Goal: Check status: Check status

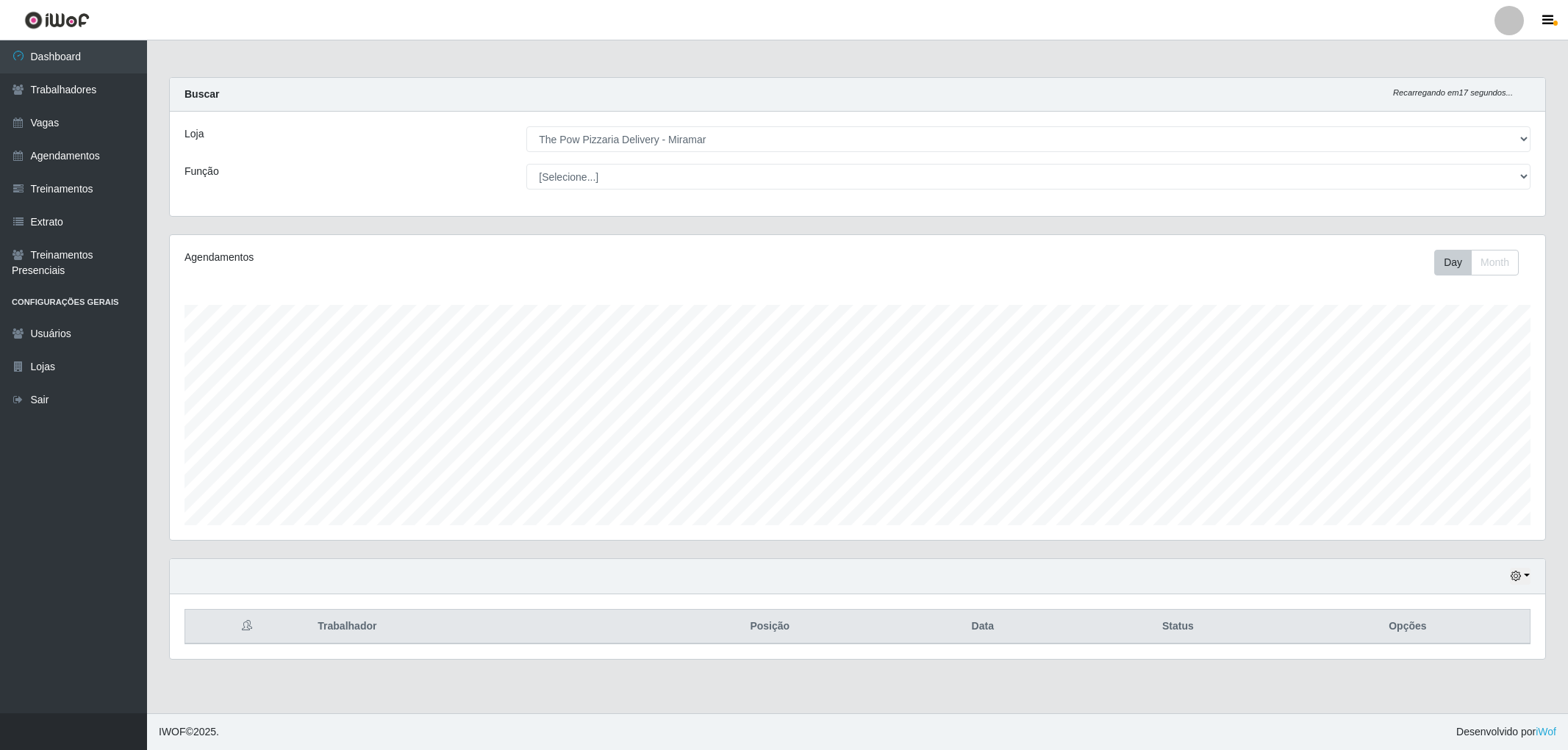
select select "322"
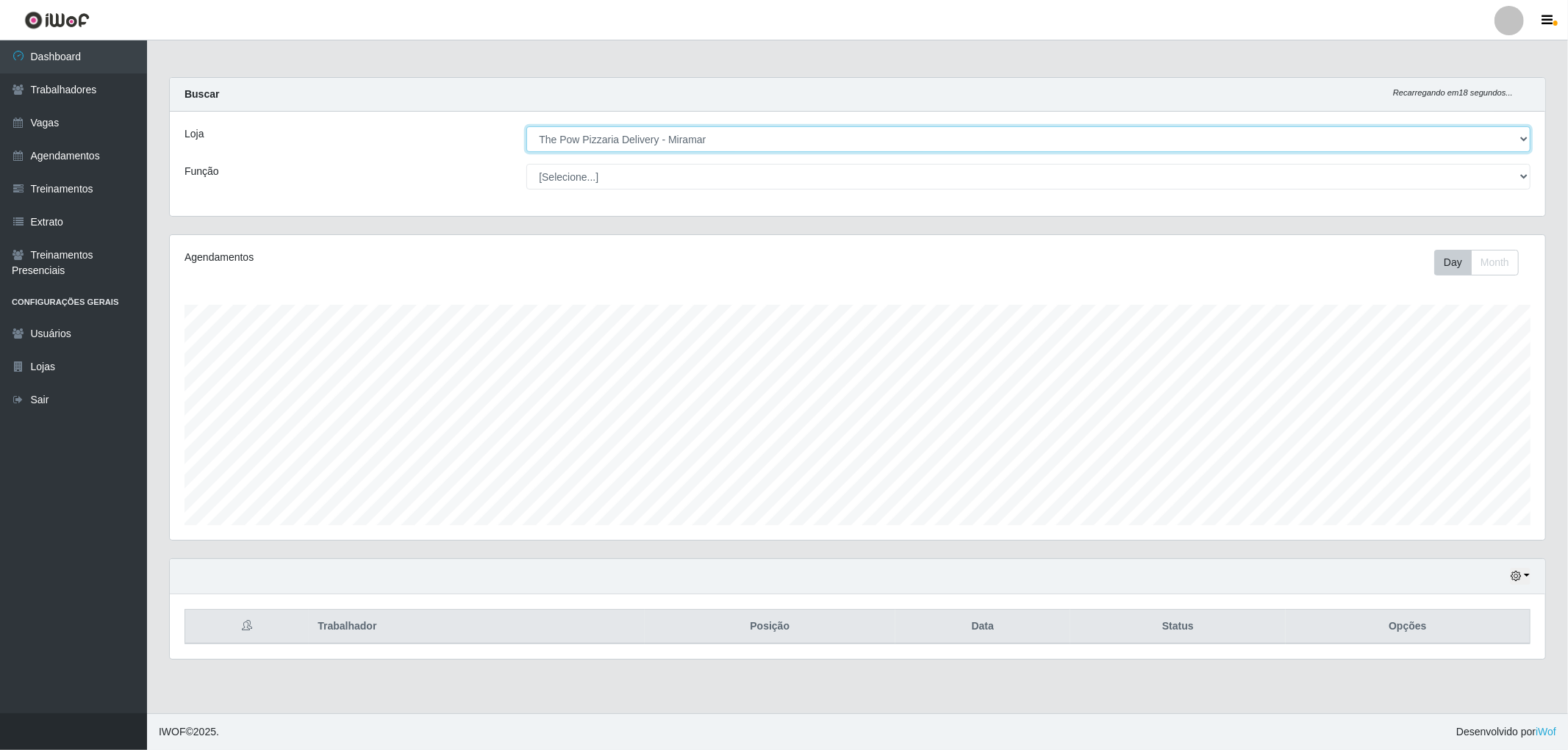
click at [742, 142] on select "[Selecione...] The Pow Pizzaria Delivery - [GEOGRAPHIC_DATA]" at bounding box center [1028, 139] width 1004 height 26
click at [526, 126] on select "[Selecione...] The Pow Pizzaria Delivery - [GEOGRAPHIC_DATA]" at bounding box center [1028, 139] width 1004 height 26
click at [645, 126] on select "[Selecione...] The Pow Pizzaria Delivery - [GEOGRAPHIC_DATA]" at bounding box center [1028, 139] width 1004 height 26
click at [526, 126] on select "[Selecione...] The Pow Pizzaria Delivery - [GEOGRAPHIC_DATA]" at bounding box center [1028, 139] width 1004 height 26
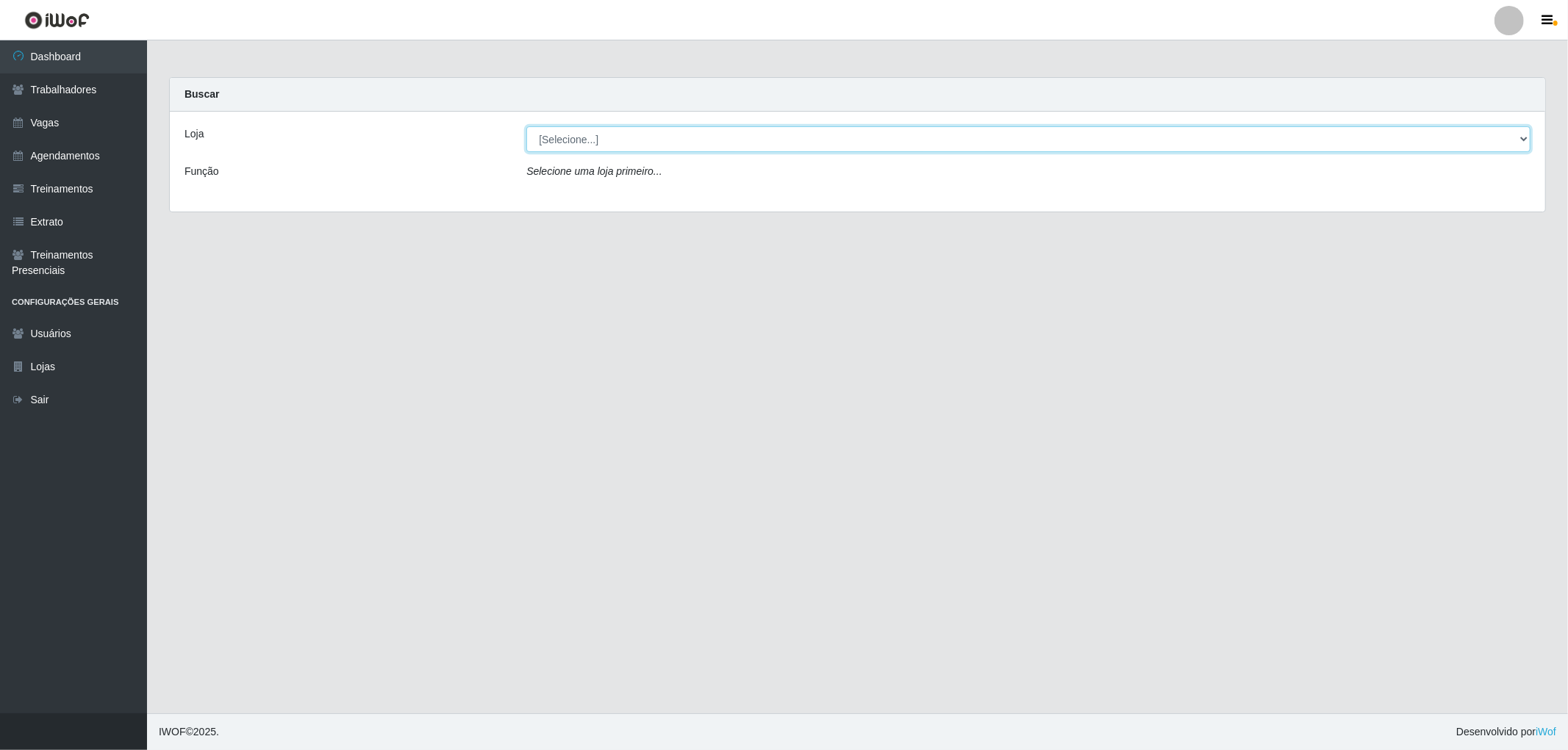
click at [593, 145] on select "[Selecione...] The Pow Pizzaria Delivery - [GEOGRAPHIC_DATA]" at bounding box center [1028, 139] width 1004 height 26
select select "322"
click at [526, 126] on select "[Selecione...] The Pow Pizzaria Delivery - [GEOGRAPHIC_DATA]" at bounding box center [1028, 139] width 1004 height 26
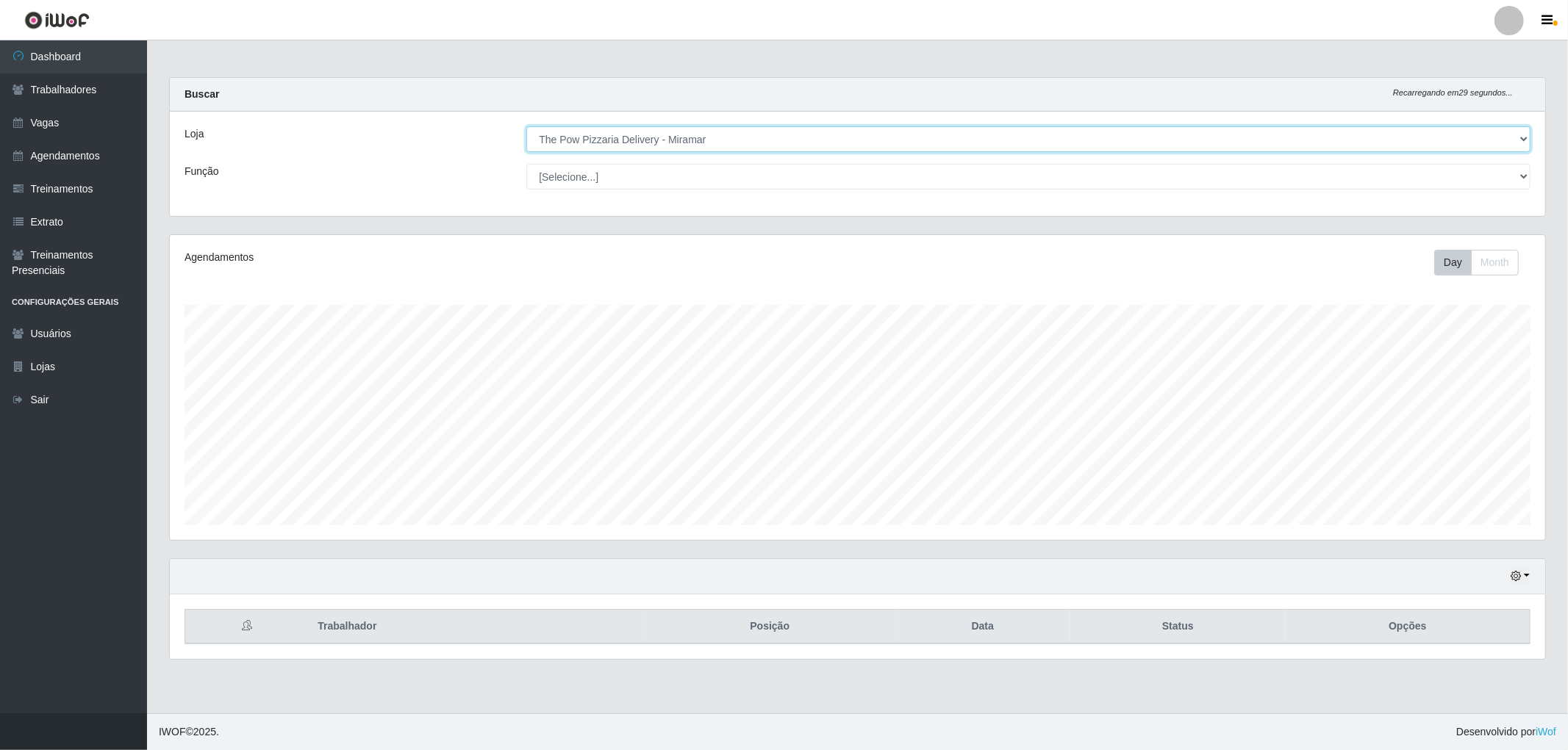
scroll to position [304, 1375]
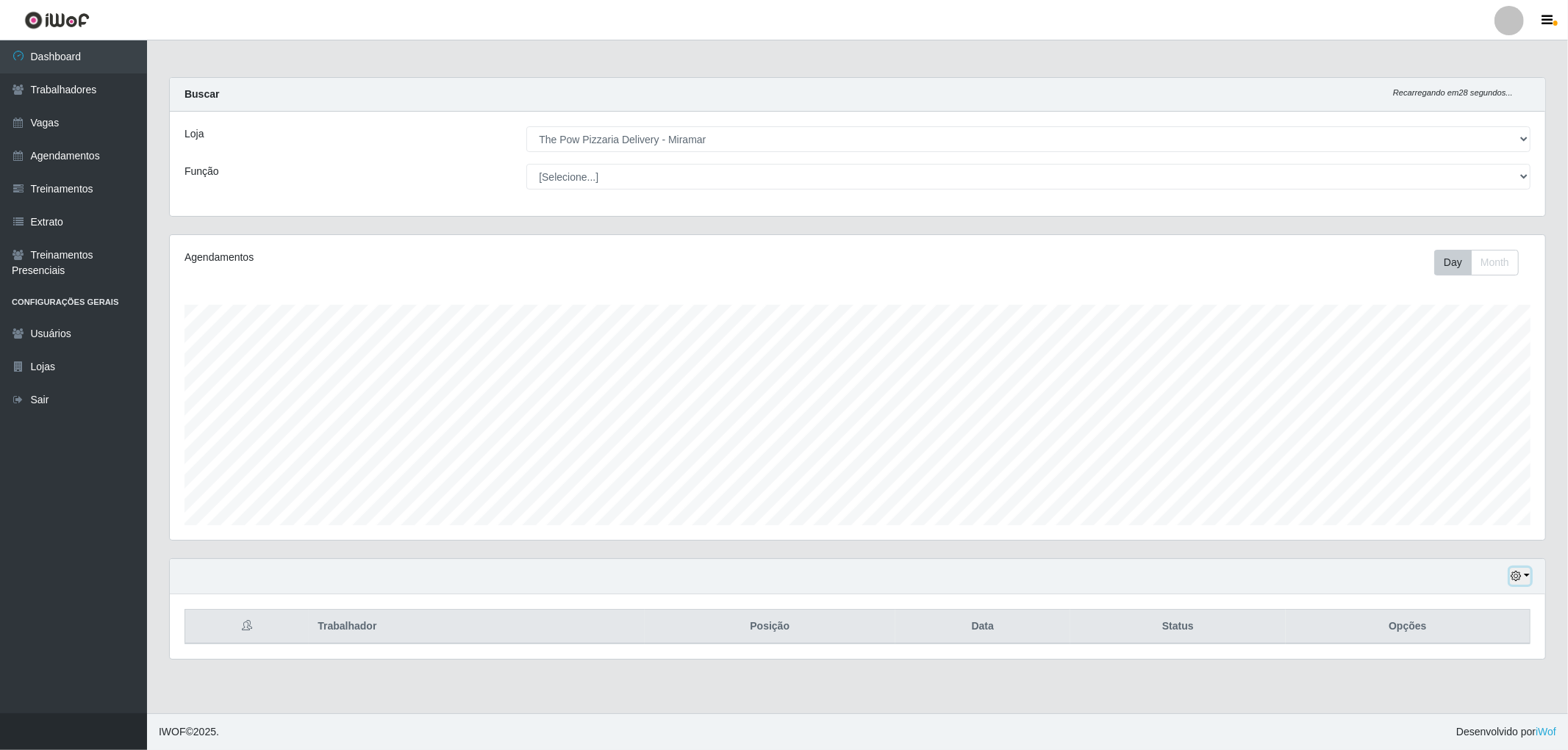
click at [1523, 582] on button "button" at bounding box center [1520, 576] width 20 height 17
click at [1452, 465] on button "1 dia" at bounding box center [1471, 459] width 116 height 31
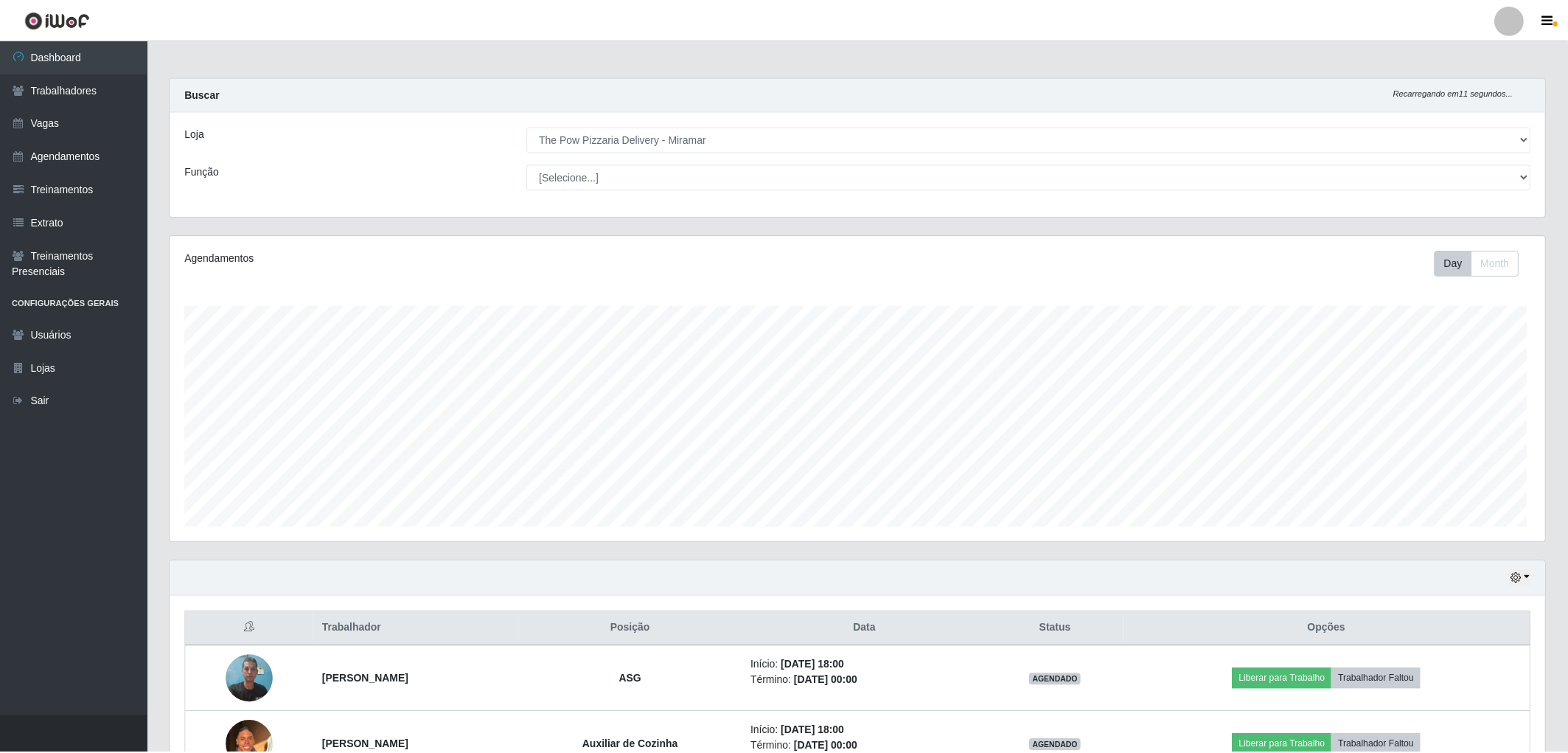
scroll to position [737362, 735881]
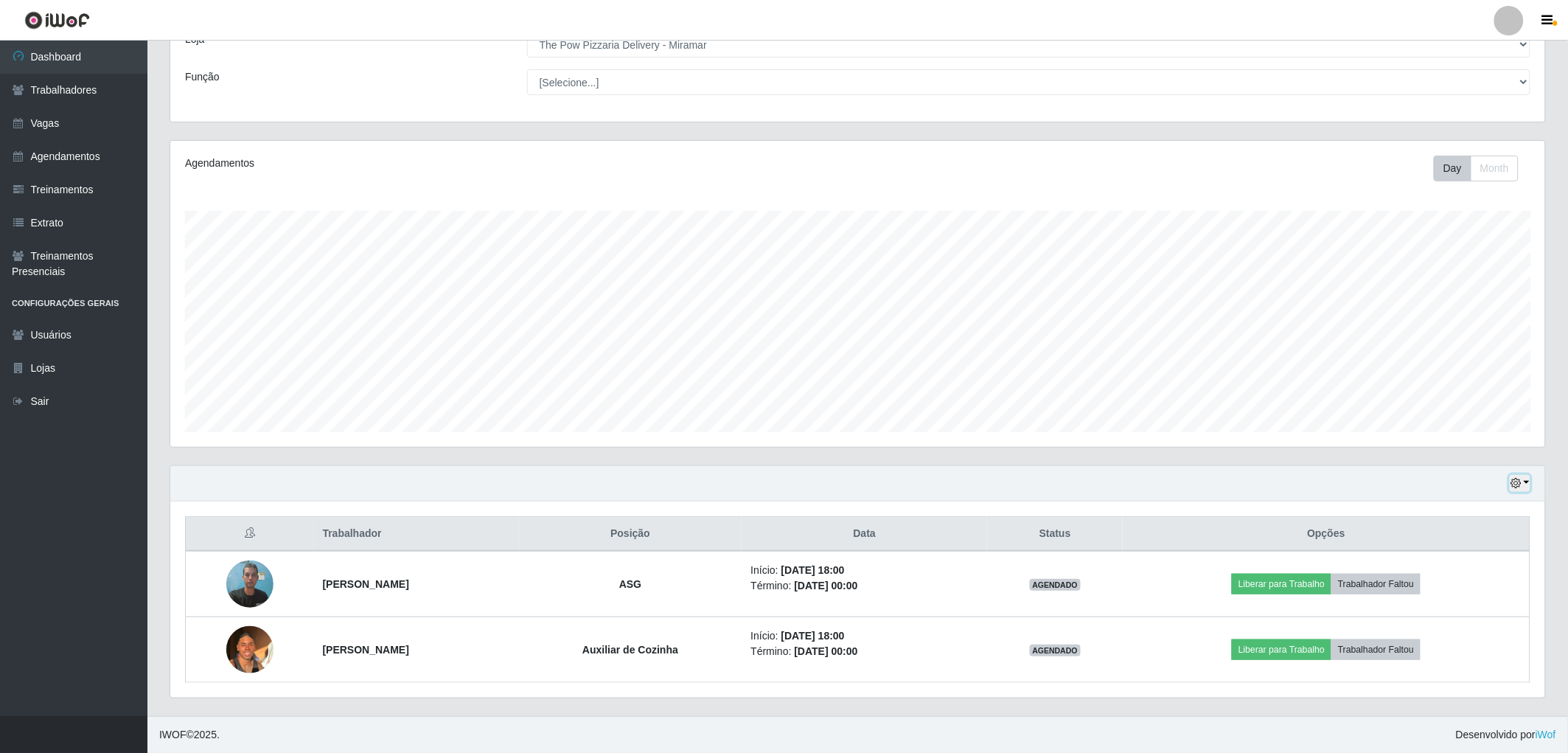
click at [1524, 480] on button "button" at bounding box center [1520, 483] width 20 height 17
click at [1482, 564] on button "3 dias" at bounding box center [1471, 571] width 117 height 31
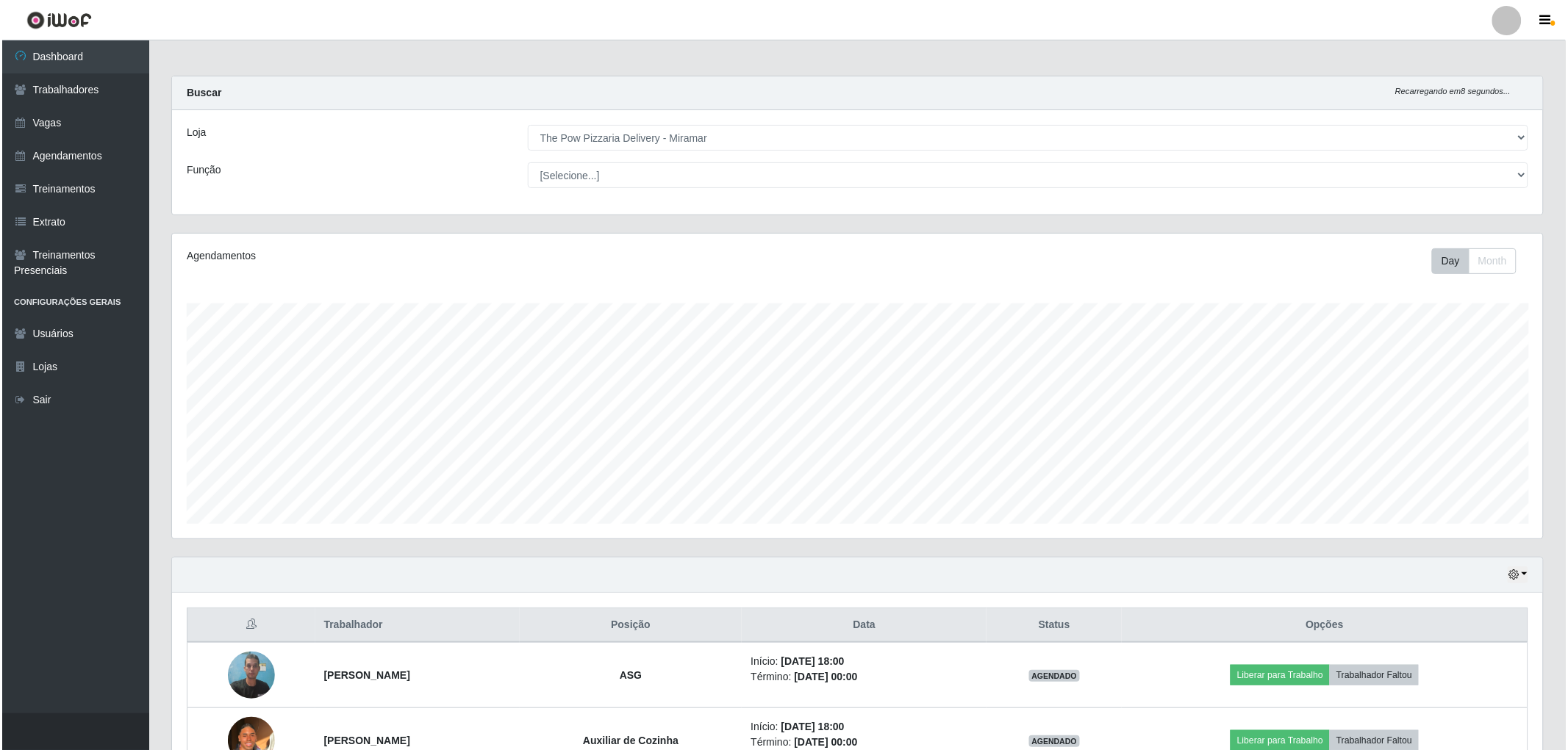
scroll to position [0, 0]
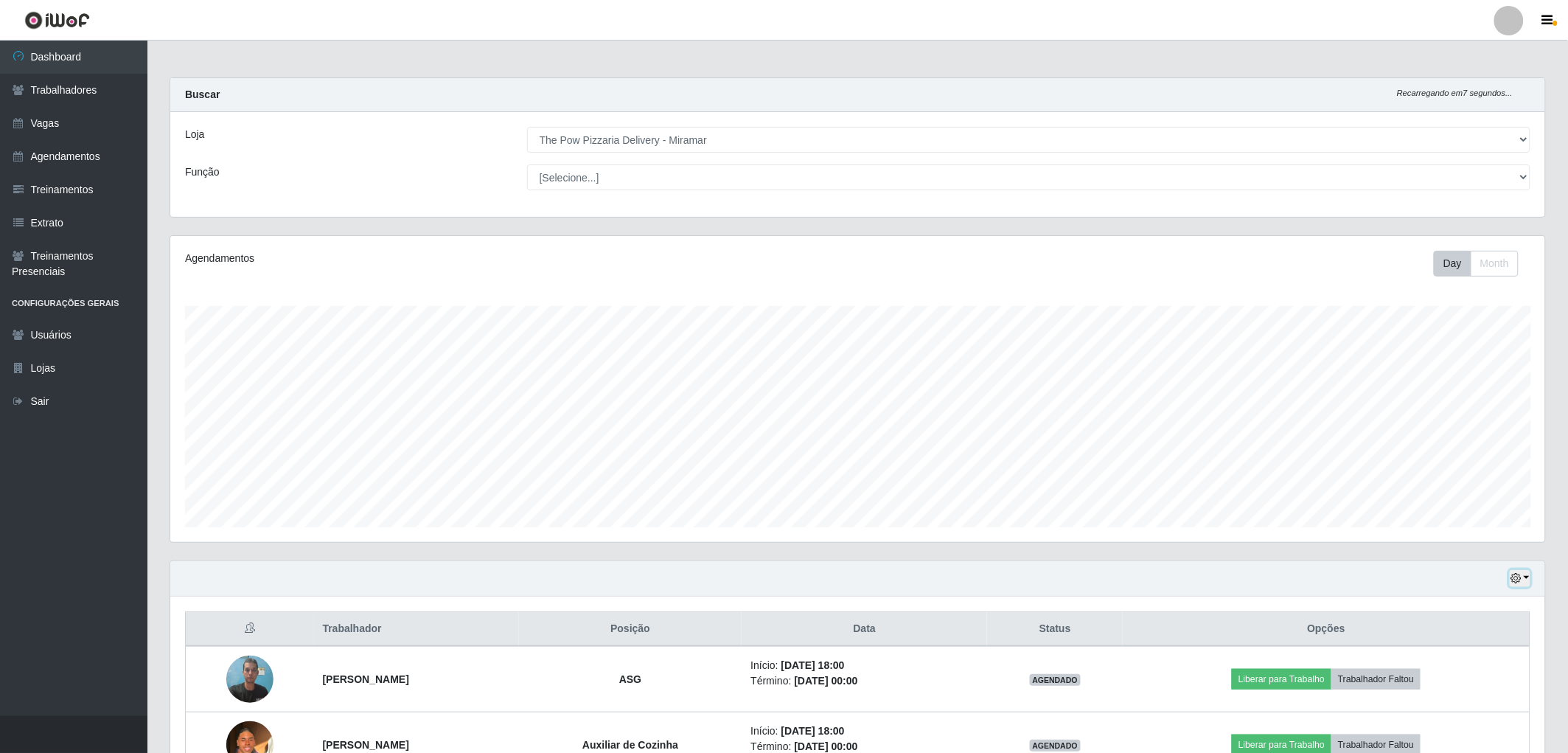
click at [1523, 576] on button "button" at bounding box center [1520, 579] width 20 height 17
click at [1482, 602] on button "Hoje" at bounding box center [1471, 605] width 117 height 31
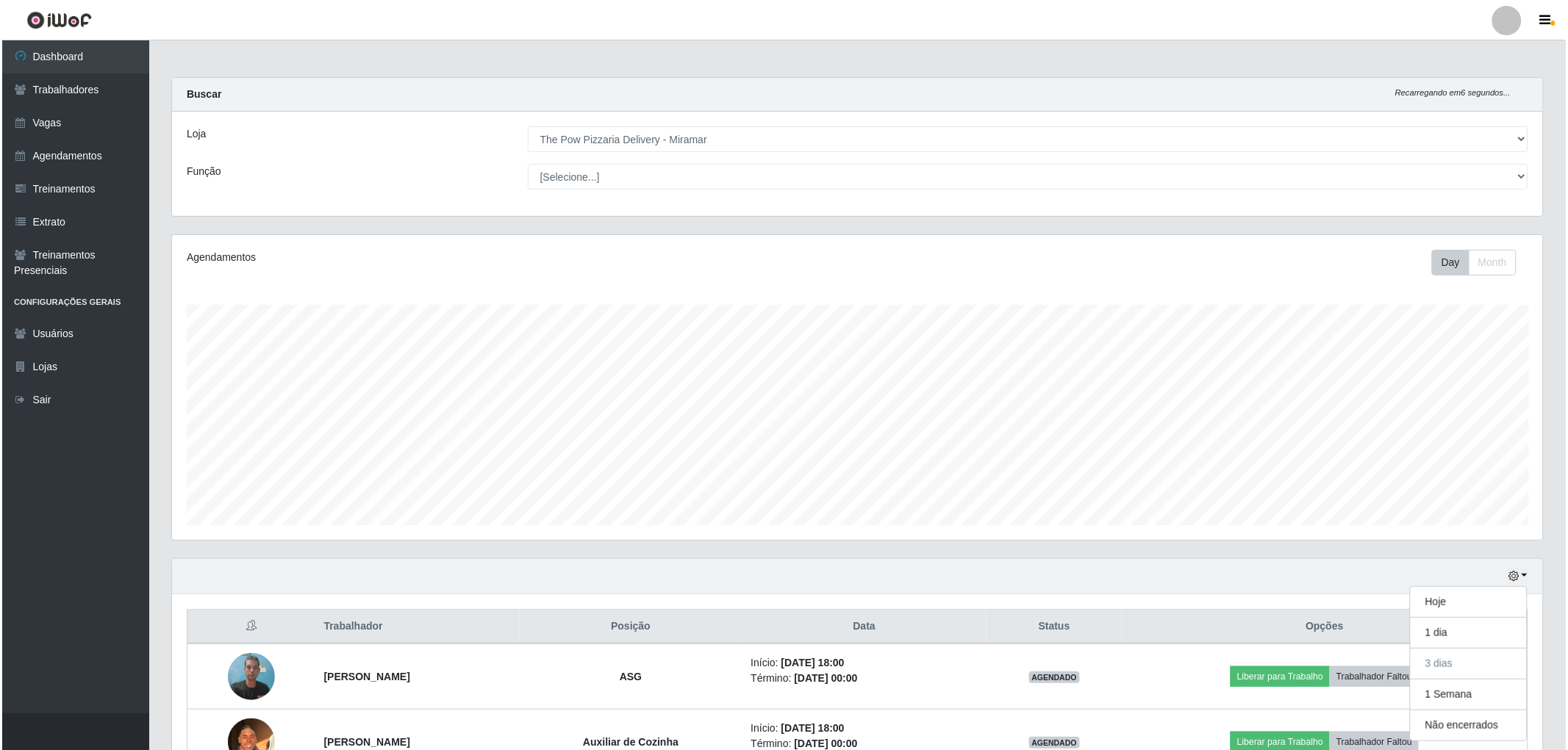
scroll to position [304, 1375]
